Goal: Transaction & Acquisition: Purchase product/service

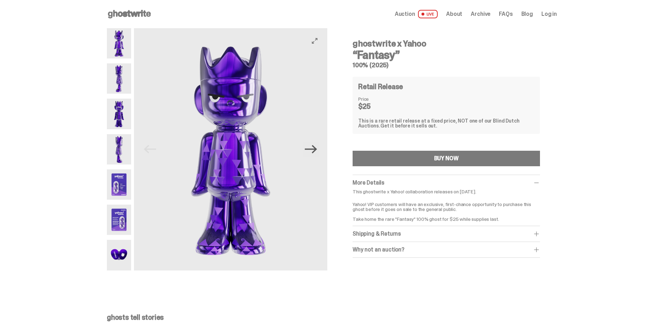
click at [310, 150] on icon "Next" at bounding box center [311, 149] width 12 height 12
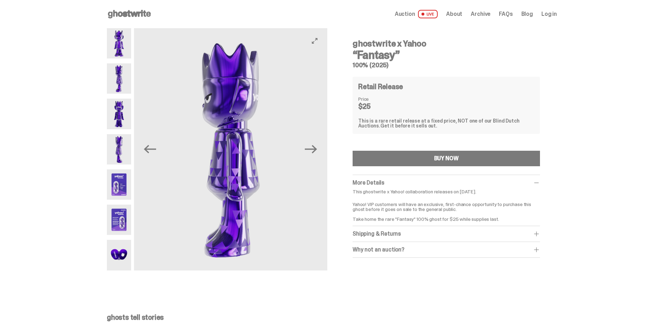
click at [322, 145] on img at bounding box center [230, 149] width 193 height 242
click at [311, 151] on icon "Next" at bounding box center [311, 149] width 12 height 12
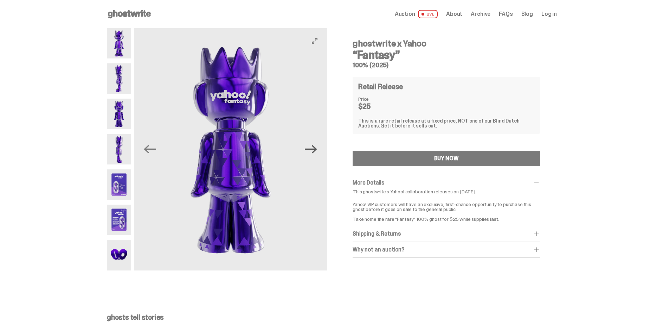
click at [311, 151] on icon "Next" at bounding box center [311, 149] width 12 height 12
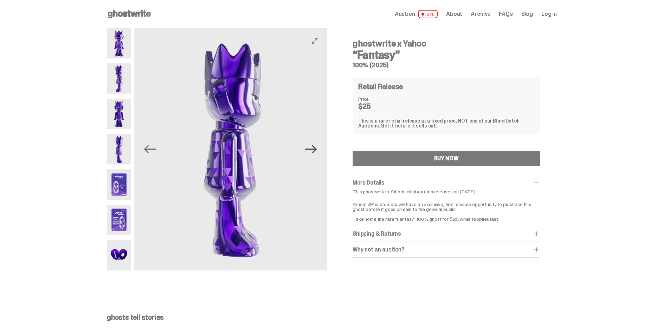
click at [311, 151] on icon "Next" at bounding box center [311, 149] width 12 height 12
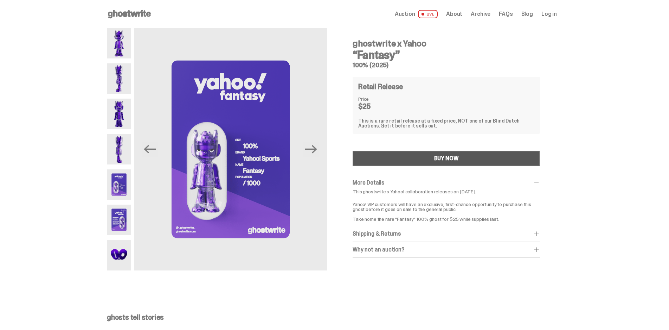
click at [428, 163] on button "BUY NOW" at bounding box center [446, 158] width 187 height 15
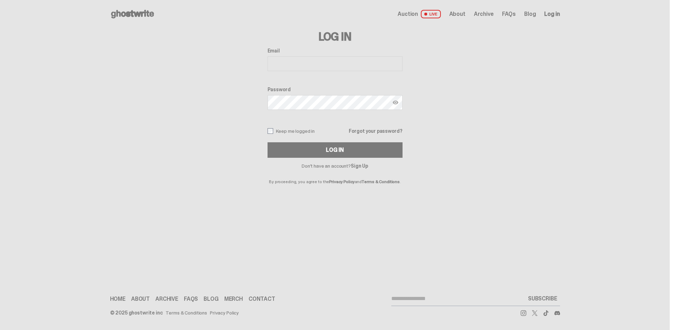
click at [326, 68] on input "Email" at bounding box center [335, 63] width 135 height 15
click at [411, 14] on span "Auction" at bounding box center [408, 14] width 20 height 6
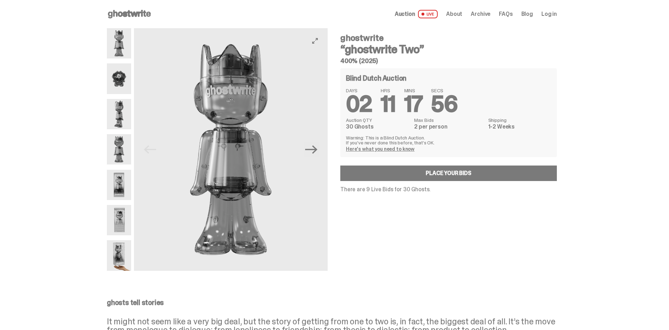
click at [313, 156] on button "Next" at bounding box center [311, 148] width 15 height 15
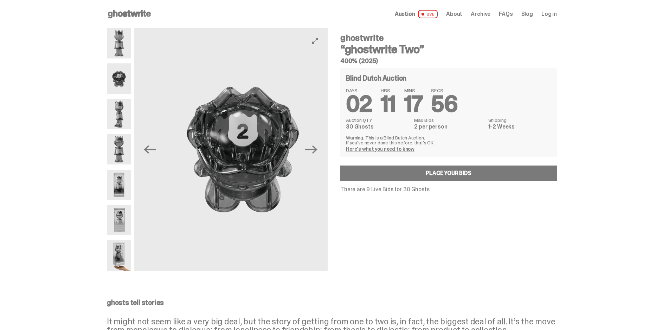
click at [313, 156] on button "Next" at bounding box center [311, 148] width 15 height 15
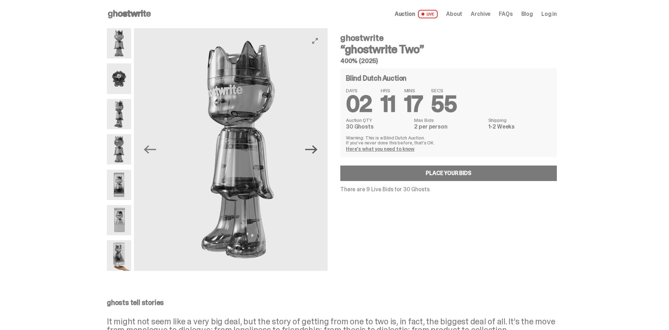
click at [311, 151] on icon "Next" at bounding box center [311, 149] width 12 height 12
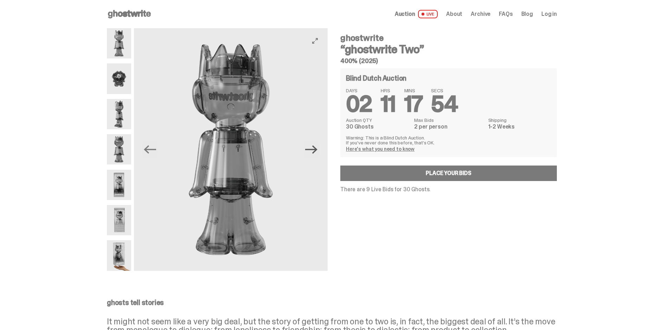
click at [311, 151] on icon "Next" at bounding box center [311, 149] width 12 height 12
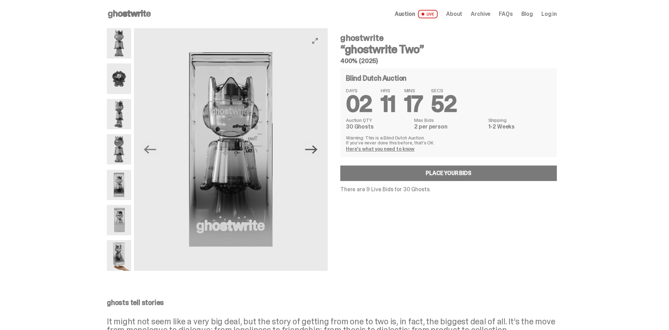
click at [311, 151] on icon "Next" at bounding box center [311, 149] width 12 height 12
